Goal: Task Accomplishment & Management: Manage account settings

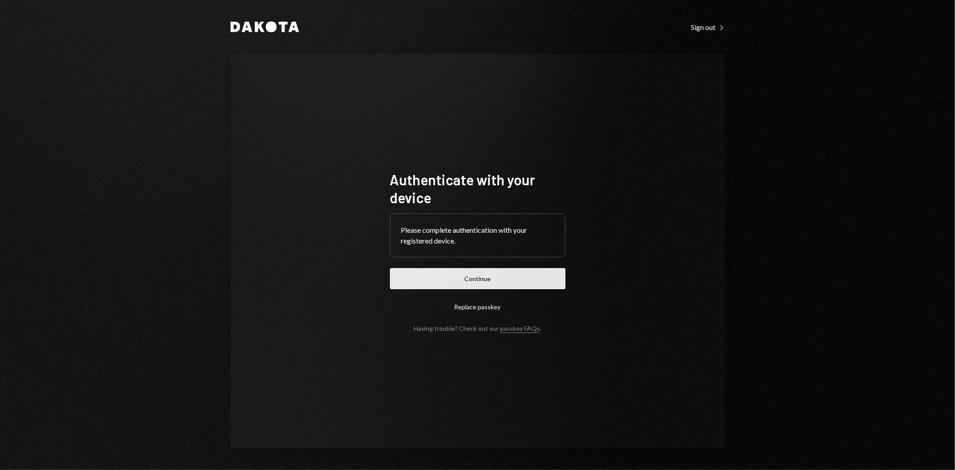
click at [491, 280] on button "Continue" at bounding box center [478, 278] width 176 height 21
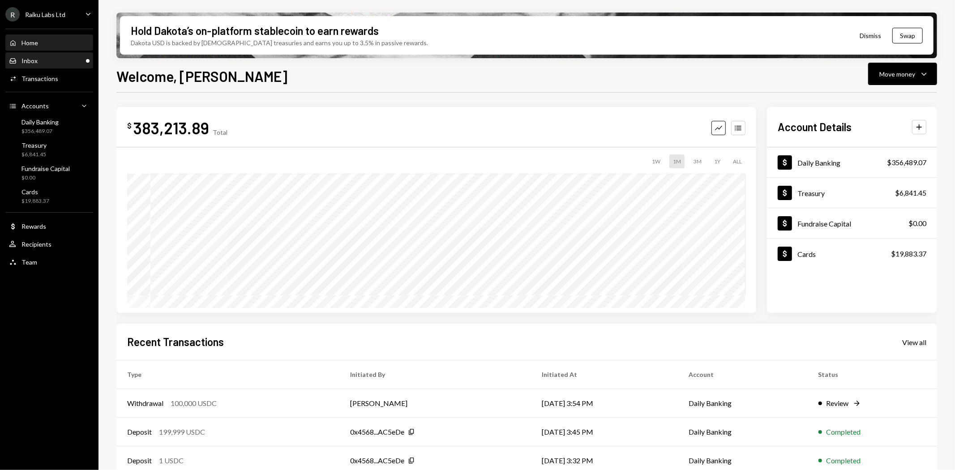
click at [39, 63] on div "Inbox Inbox" at bounding box center [49, 61] width 81 height 8
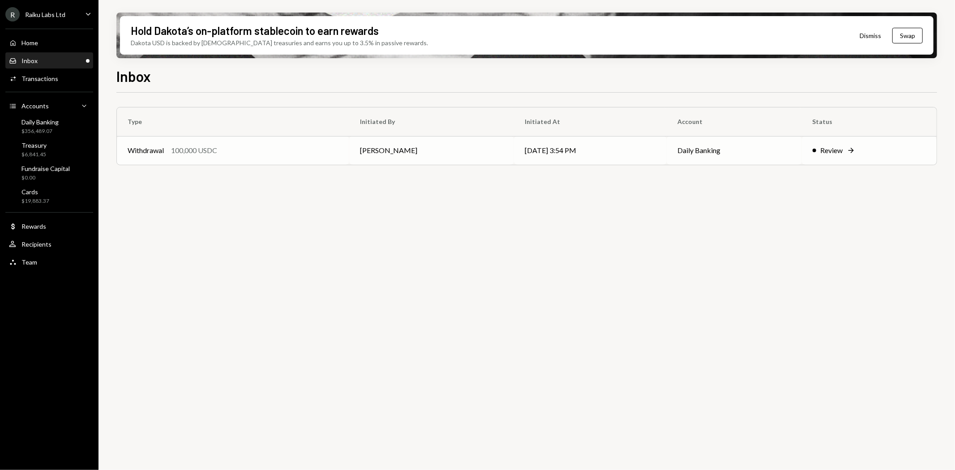
click at [825, 148] on div "Review" at bounding box center [832, 150] width 22 height 11
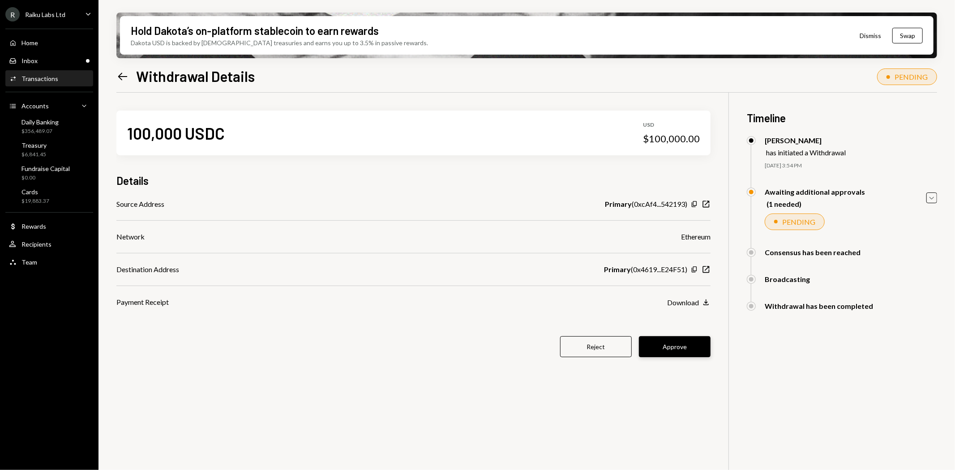
click at [679, 345] on button "Approve" at bounding box center [675, 346] width 72 height 21
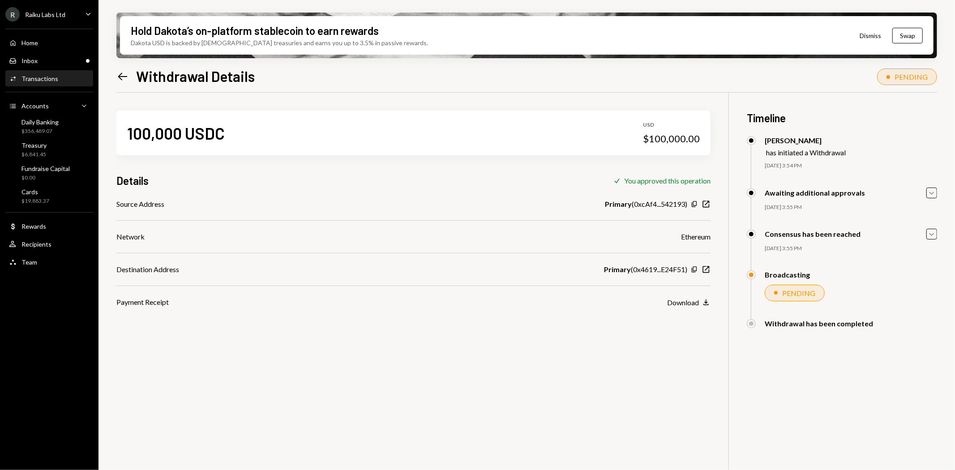
click at [122, 77] on icon "Left Arrow" at bounding box center [122, 76] width 13 height 13
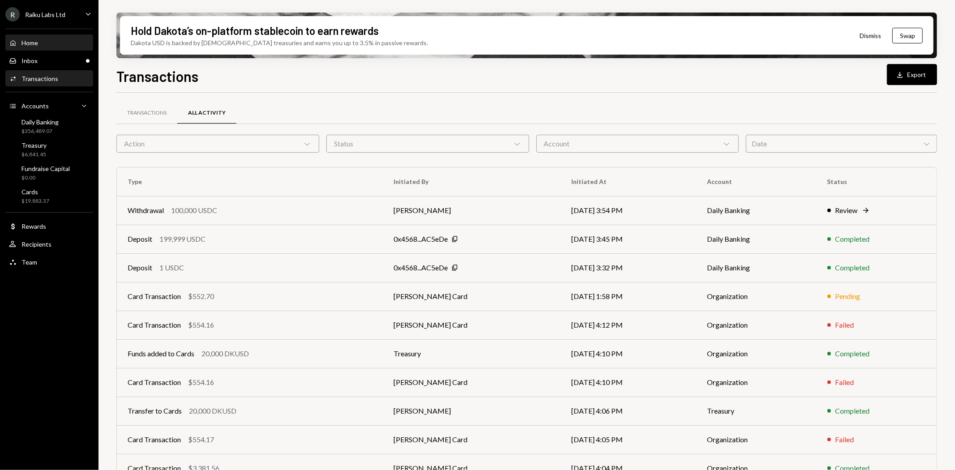
click at [30, 46] on div "Home" at bounding box center [29, 43] width 17 height 8
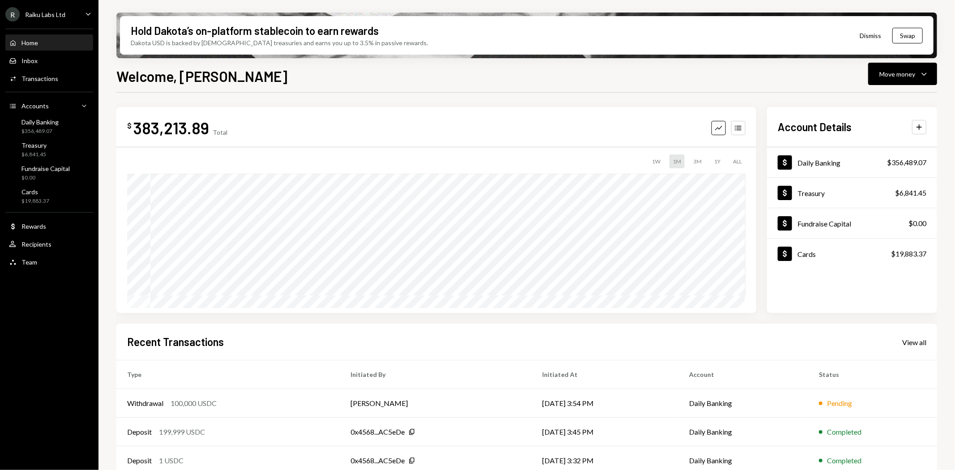
click at [115, 99] on div "Hold Dakota’s on-platform stablecoin to earn rewards Dakota USD is backed by U.…" at bounding box center [527, 235] width 857 height 470
